Goal: Entertainment & Leisure: Consume media (video, audio)

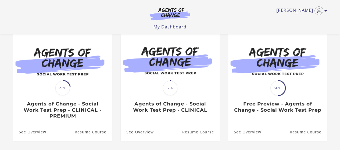
scroll to position [59, 0]
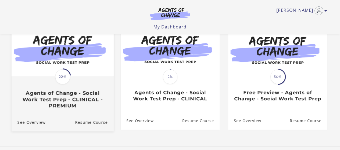
click at [90, 94] on h3 "Agents of Change - Social Work Test Prep - CLINICAL - PREMIUM" at bounding box center [62, 99] width 90 height 19
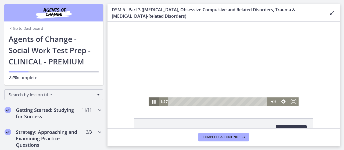
click at [149, 102] on icon "Pause" at bounding box center [153, 102] width 12 height 10
click at [149, 102] on icon "Play Video" at bounding box center [154, 102] width 10 height 9
click at [149, 102] on icon "Pause" at bounding box center [154, 102] width 10 height 9
click at [149, 102] on icon "Play Video" at bounding box center [154, 102] width 10 height 9
click at [149, 102] on icon "Pause" at bounding box center [154, 102] width 10 height 9
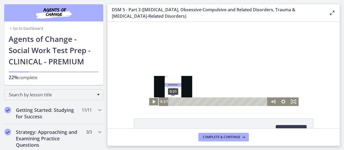
click at [172, 101] on div "0:21" at bounding box center [218, 102] width 93 height 9
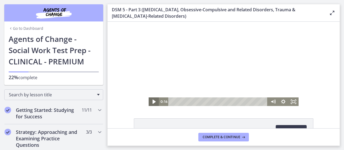
click at [149, 103] on icon "Play Video" at bounding box center [154, 102] width 12 height 10
click at [291, 100] on icon "Fullscreen" at bounding box center [293, 102] width 10 height 9
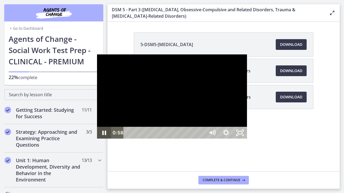
click at [102, 135] on icon "Pause" at bounding box center [104, 133] width 4 height 5
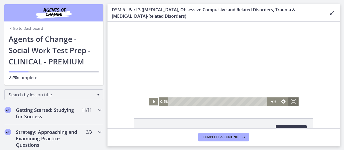
click at [293, 102] on icon "Fullscreen" at bounding box center [293, 102] width 10 height 9
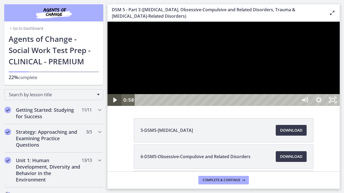
click at [117, 106] on icon "Play Video" at bounding box center [115, 100] width 14 height 12
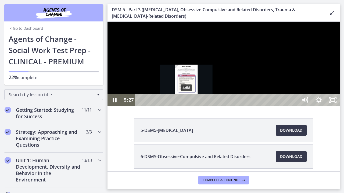
click at [187, 106] on div "4:56" at bounding box center [217, 100] width 154 height 12
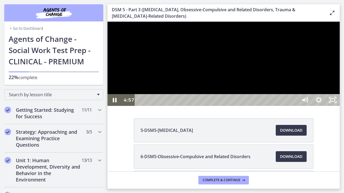
click at [222, 106] on div at bounding box center [223, 64] width 232 height 84
click at [213, 106] on div at bounding box center [223, 64] width 232 height 84
click at [110, 107] on icon "Pause" at bounding box center [114, 100] width 17 height 14
click at [109, 107] on icon "Play Video" at bounding box center [115, 100] width 17 height 14
click at [110, 107] on icon "Pause" at bounding box center [114, 100] width 17 height 14
